Goal: Information Seeking & Learning: Learn about a topic

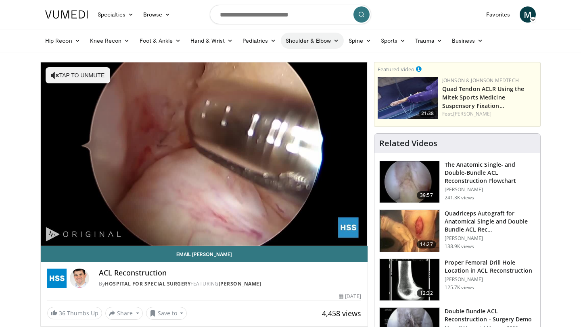
click at [309, 40] on link "Shoulder & Elbow" at bounding box center [312, 41] width 63 height 16
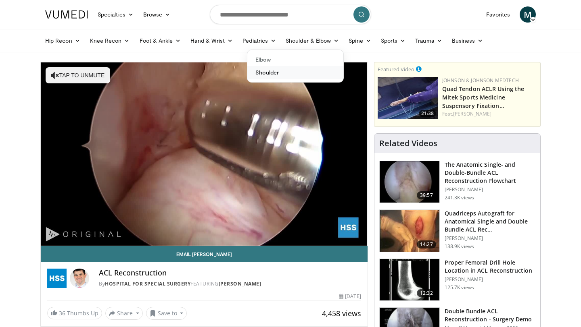
click at [268, 78] on link "Shoulder" at bounding box center [295, 72] width 96 height 13
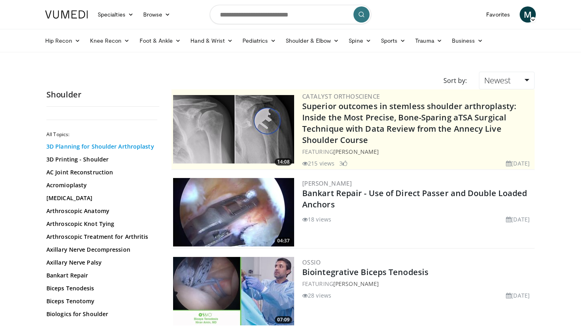
click at [108, 147] on link "3D Planning for Shoulder Arthroplasty" at bounding box center [100, 147] width 109 height 8
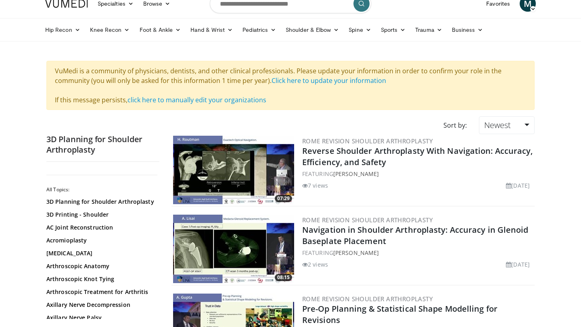
scroll to position [10, 0]
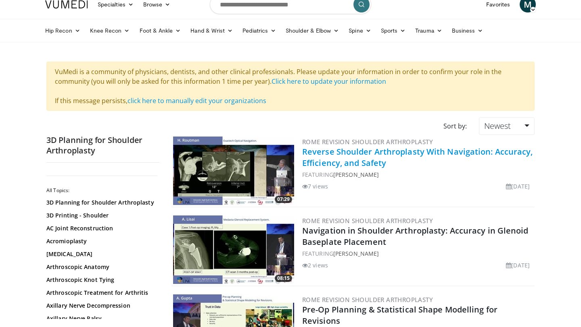
click at [350, 157] on link "Reverse Shoulder Arthroplasty With Navigation: Accuracy, Efficiency, and Safety" at bounding box center [417, 157] width 231 height 22
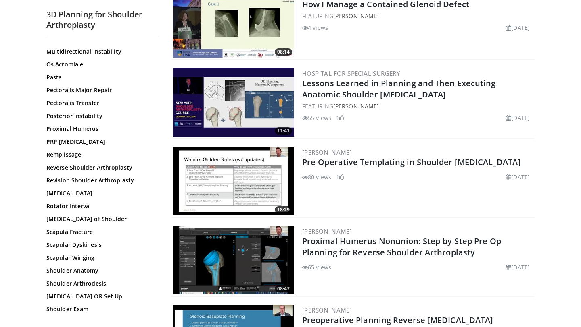
scroll to position [564, 0]
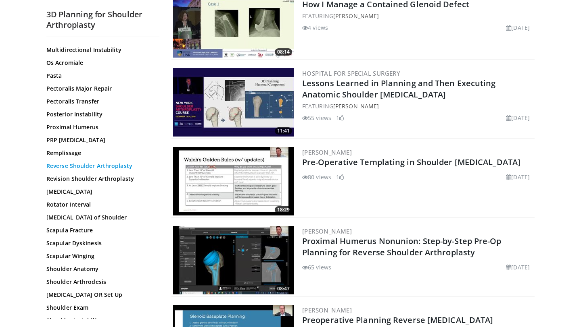
click at [95, 166] on link "Reverse Shoulder Arthroplasty" at bounding box center [100, 166] width 109 height 8
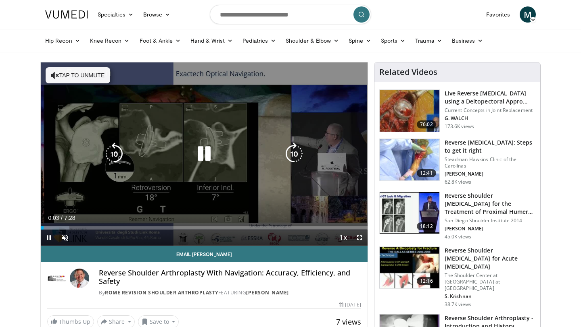
click at [53, 72] on icon "Video Player" at bounding box center [55, 75] width 8 height 8
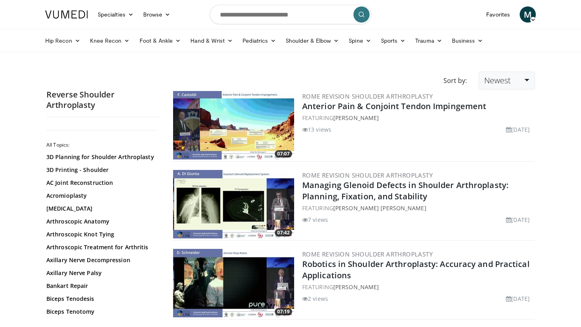
click at [504, 84] on span "Newest" at bounding box center [497, 80] width 27 height 11
click at [508, 111] on link "Thumbs Up" at bounding box center [511, 113] width 64 height 13
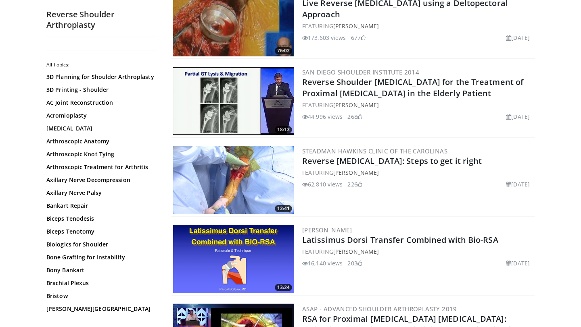
scroll to position [130, 0]
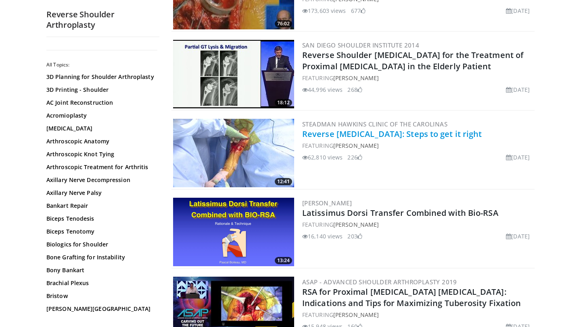
click at [434, 137] on link "Reverse [MEDICAL_DATA]: Steps to get it right" at bounding box center [392, 134] width 180 height 11
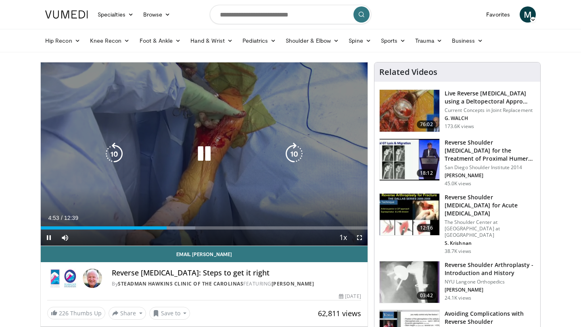
click at [201, 148] on icon "Video Player" at bounding box center [204, 154] width 23 height 23
